Goal: Find specific page/section: Find specific page/section

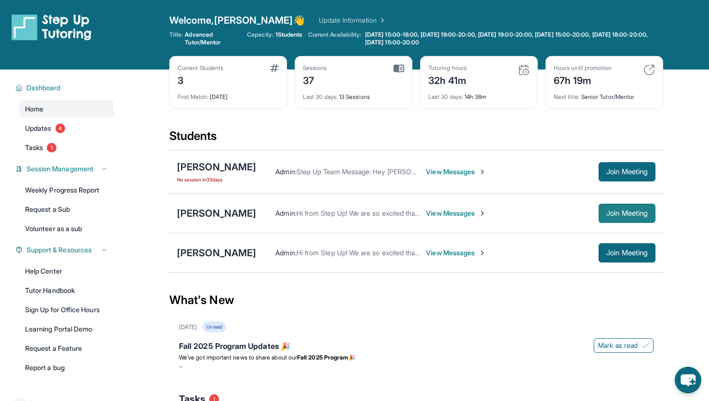
click at [615, 216] on span "Join Meeting" at bounding box center [626, 213] width 41 height 6
click at [215, 212] on div "[PERSON_NAME]" at bounding box center [216, 213] width 79 height 14
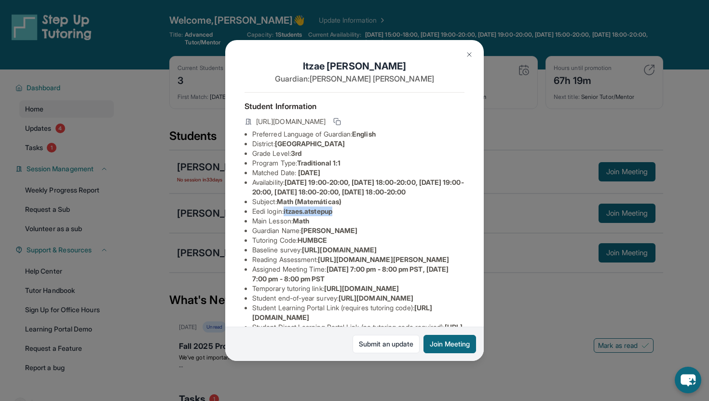
drag, startPoint x: 288, startPoint y: 221, endPoint x: 341, endPoint y: 219, distance: 53.6
click at [341, 216] on li "Eedi login : itzaes.atstepup" at bounding box center [358, 211] width 212 height 10
copy span "itzaes.atstepup"
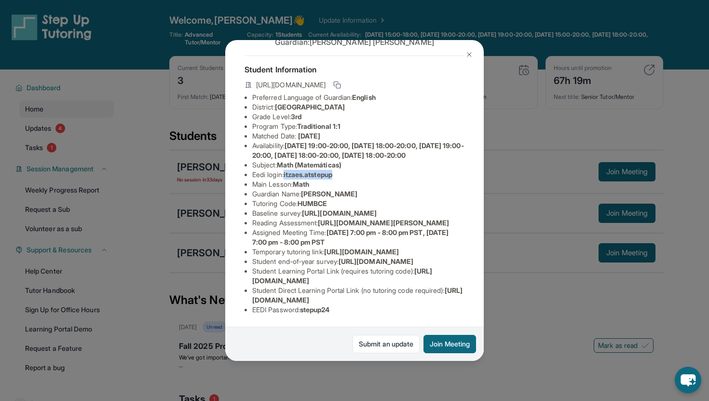
scroll to position [152, 0]
drag, startPoint x: 303, startPoint y: 310, endPoint x: 340, endPoint y: 311, distance: 37.2
click at [340, 311] on li "EEDI Password : stepup24" at bounding box center [358, 310] width 212 height 10
drag, startPoint x: 306, startPoint y: 312, endPoint x: 339, endPoint y: 311, distance: 32.8
click at [339, 311] on li "EEDI Password : stepup24" at bounding box center [358, 310] width 212 height 10
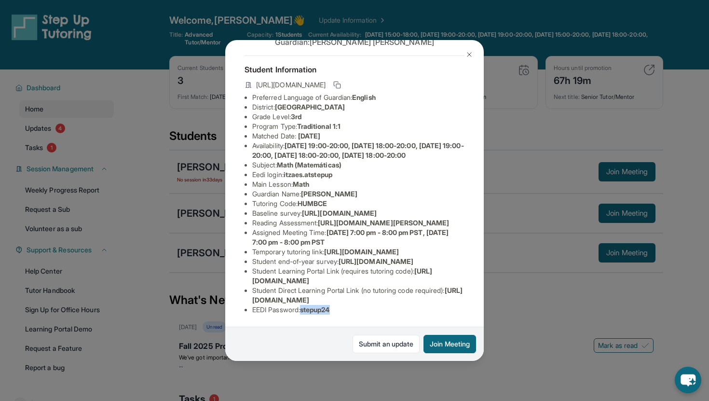
copy span "stepup24"
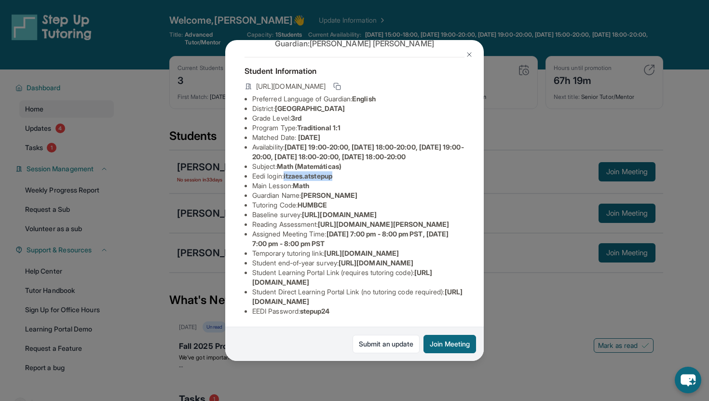
drag, startPoint x: 286, startPoint y: 186, endPoint x: 348, endPoint y: 187, distance: 61.2
click at [347, 181] on li "Eedi login : itzaes.atstepup" at bounding box center [358, 176] width 212 height 10
copy li "itzaes.atstepup"
